Goal: Browse casually

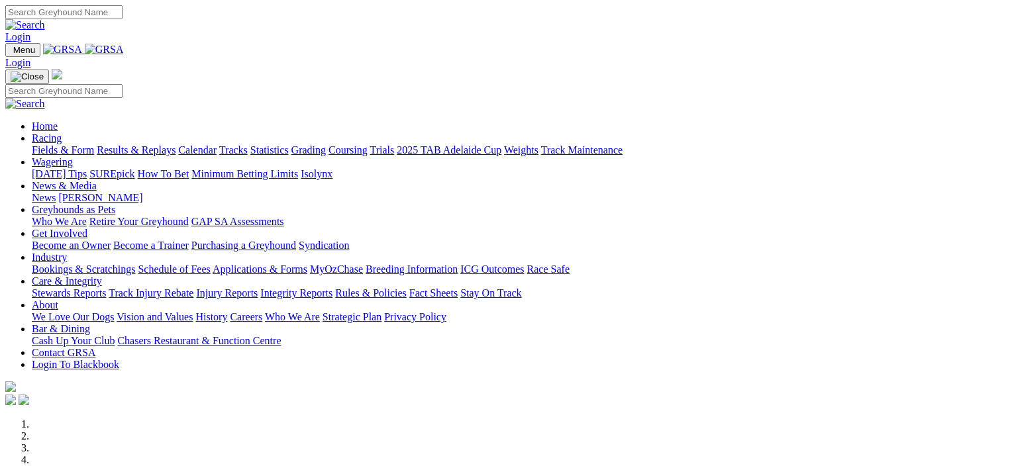
click at [97, 180] on link "News & Media" at bounding box center [64, 185] width 65 height 11
